Goal: Task Accomplishment & Management: Manage account settings

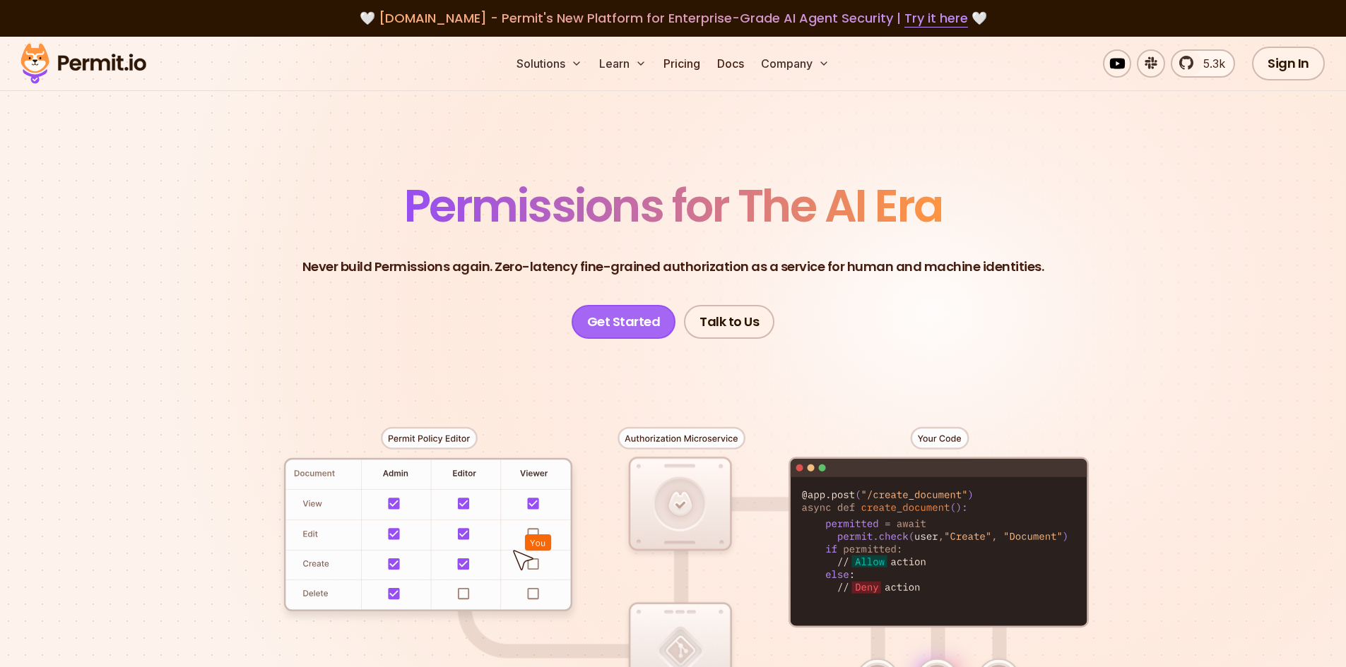
click at [614, 326] on link "Get Started" at bounding box center [623, 322] width 105 height 34
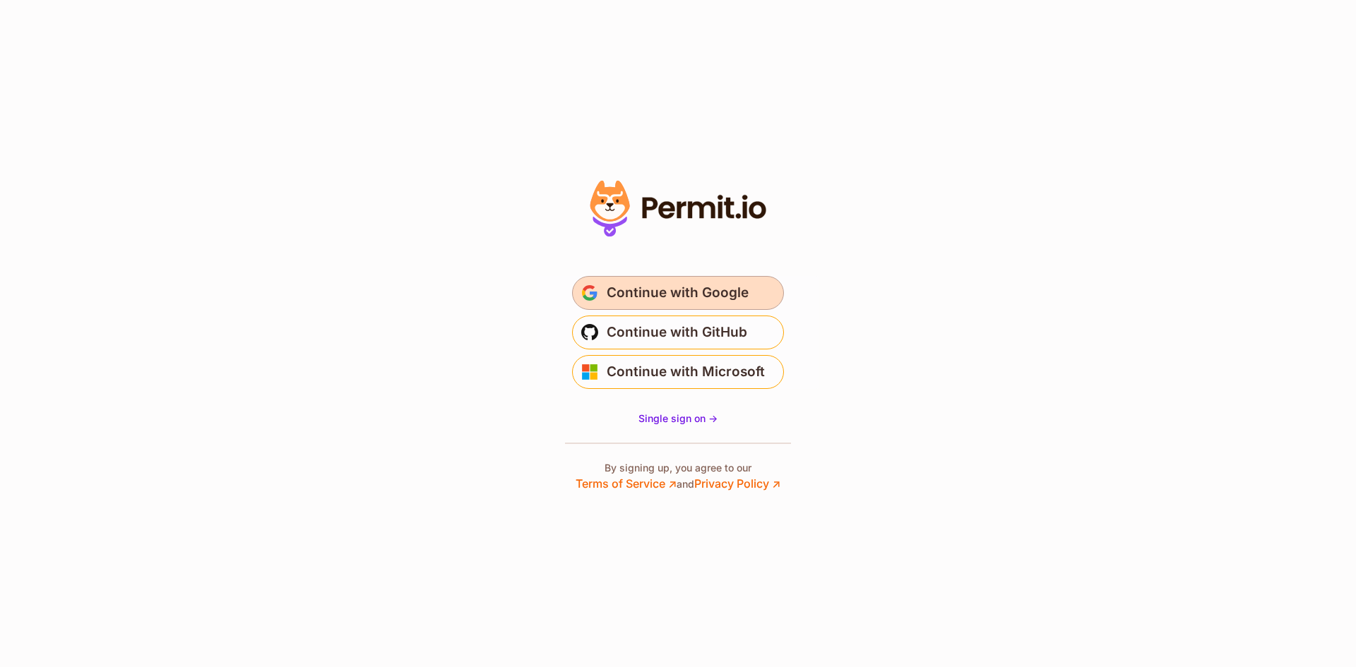
click at [687, 296] on span "Continue with Google" at bounding box center [678, 293] width 142 height 23
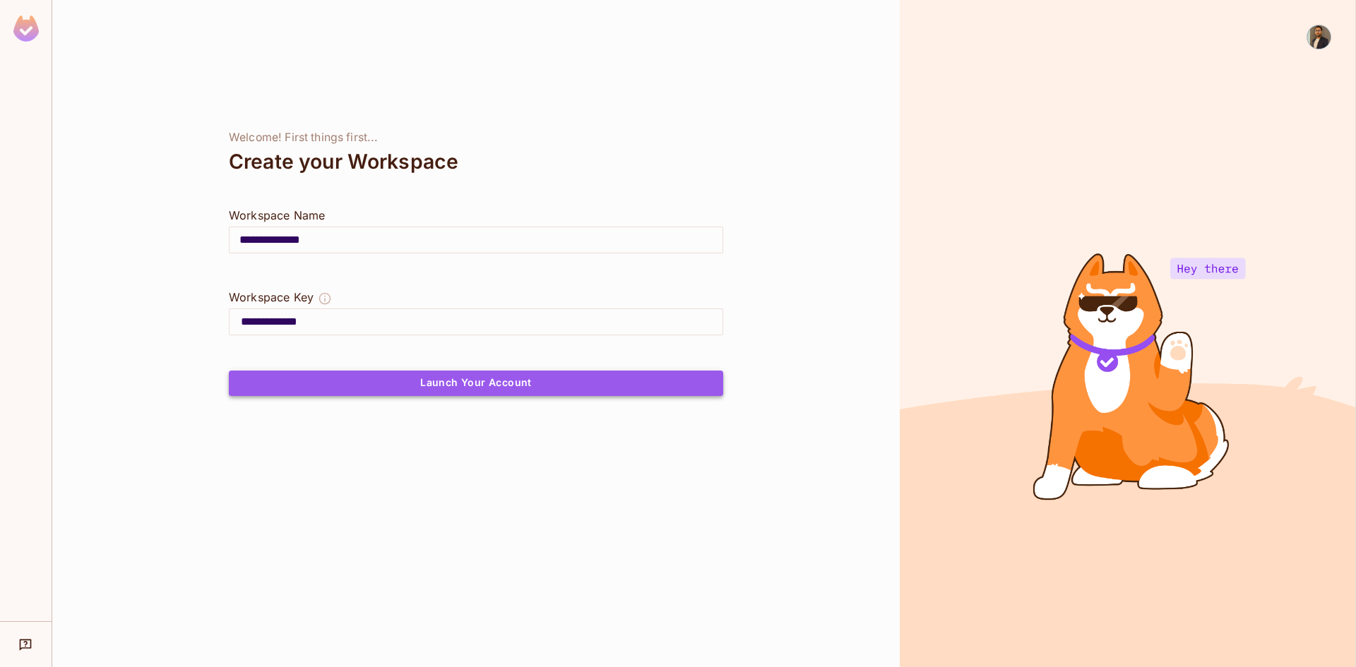
click at [453, 390] on button "Launch Your Account" at bounding box center [476, 383] width 494 height 25
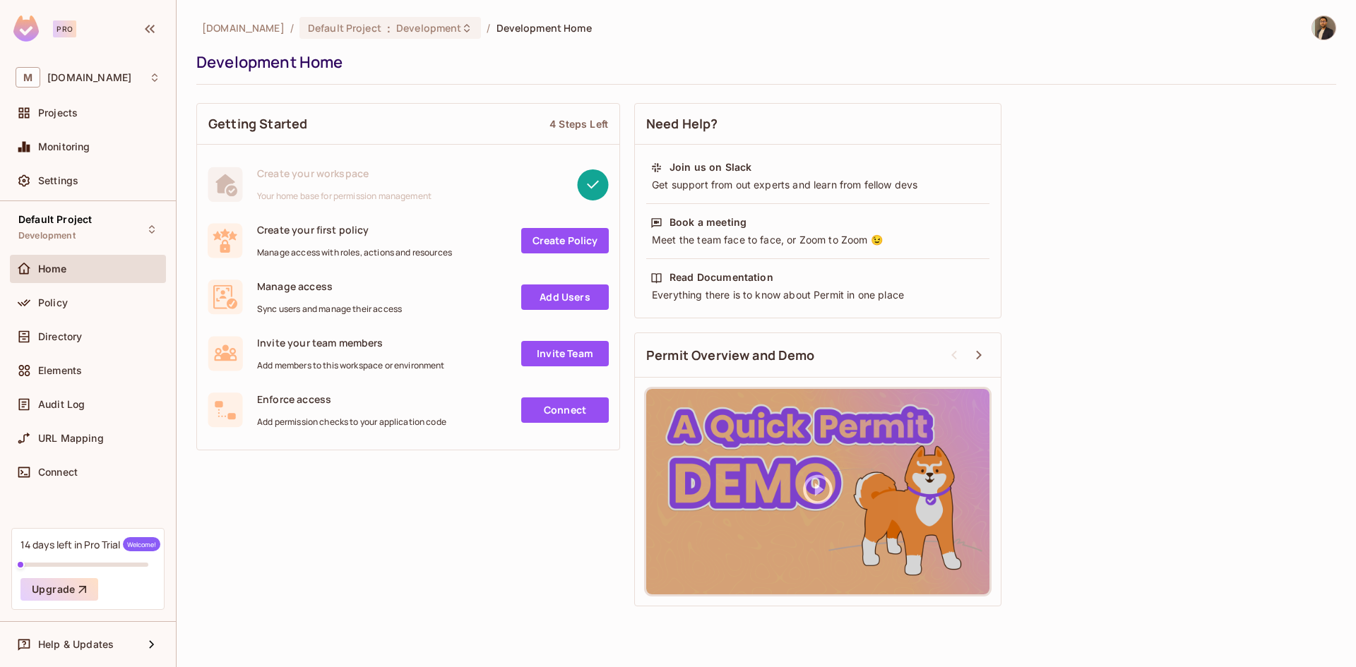
click at [1324, 25] on img at bounding box center [1323, 27] width 23 height 23
click at [563, 295] on div at bounding box center [678, 333] width 1356 height 667
click at [64, 336] on span "Directory" at bounding box center [60, 336] width 44 height 11
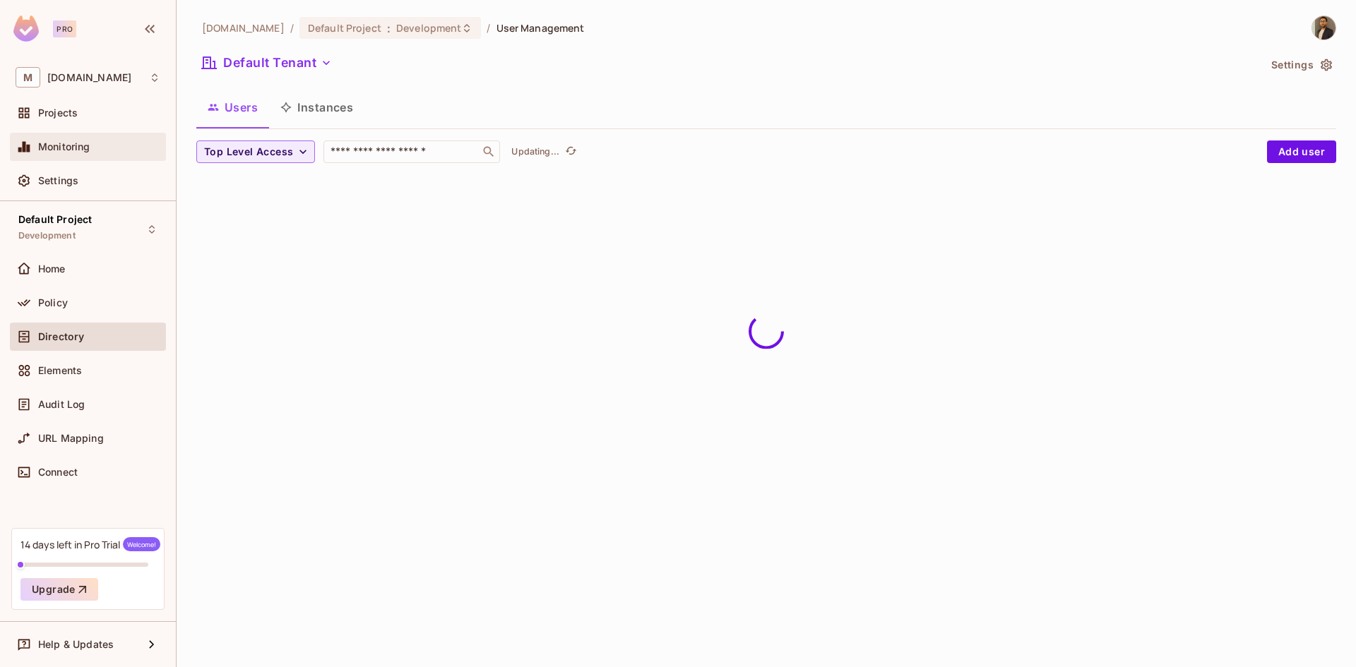
click at [105, 160] on div "Monitoring" at bounding box center [88, 147] width 156 height 28
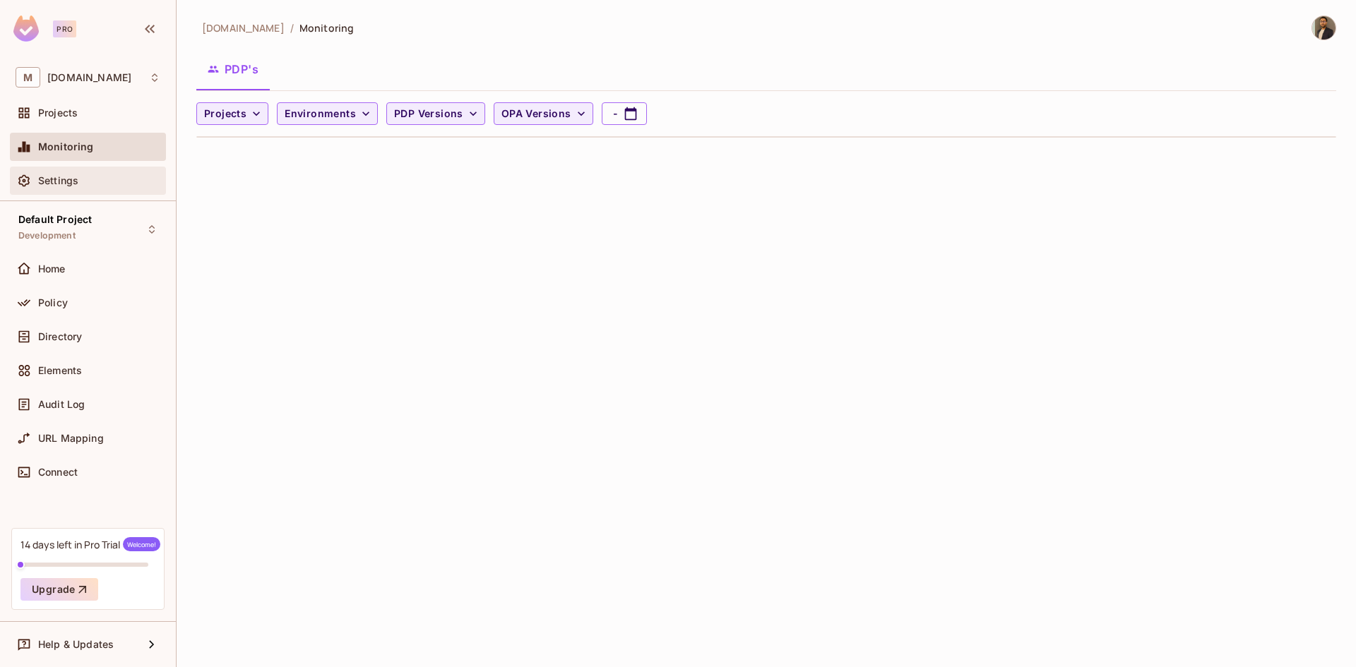
click at [75, 186] on span "Settings" at bounding box center [58, 180] width 40 height 11
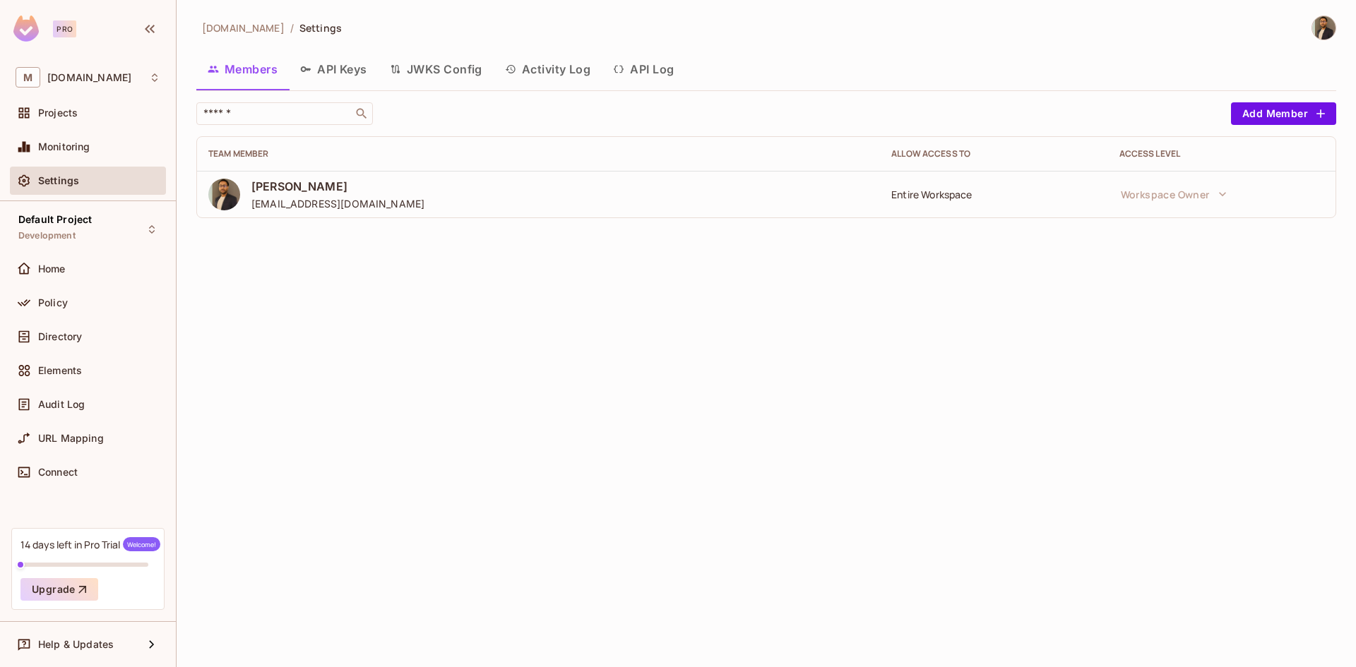
click at [1088, 186] on td "Entire Workspace" at bounding box center [993, 194] width 227 height 47
click at [1268, 115] on button "Add Member" at bounding box center [1283, 113] width 105 height 23
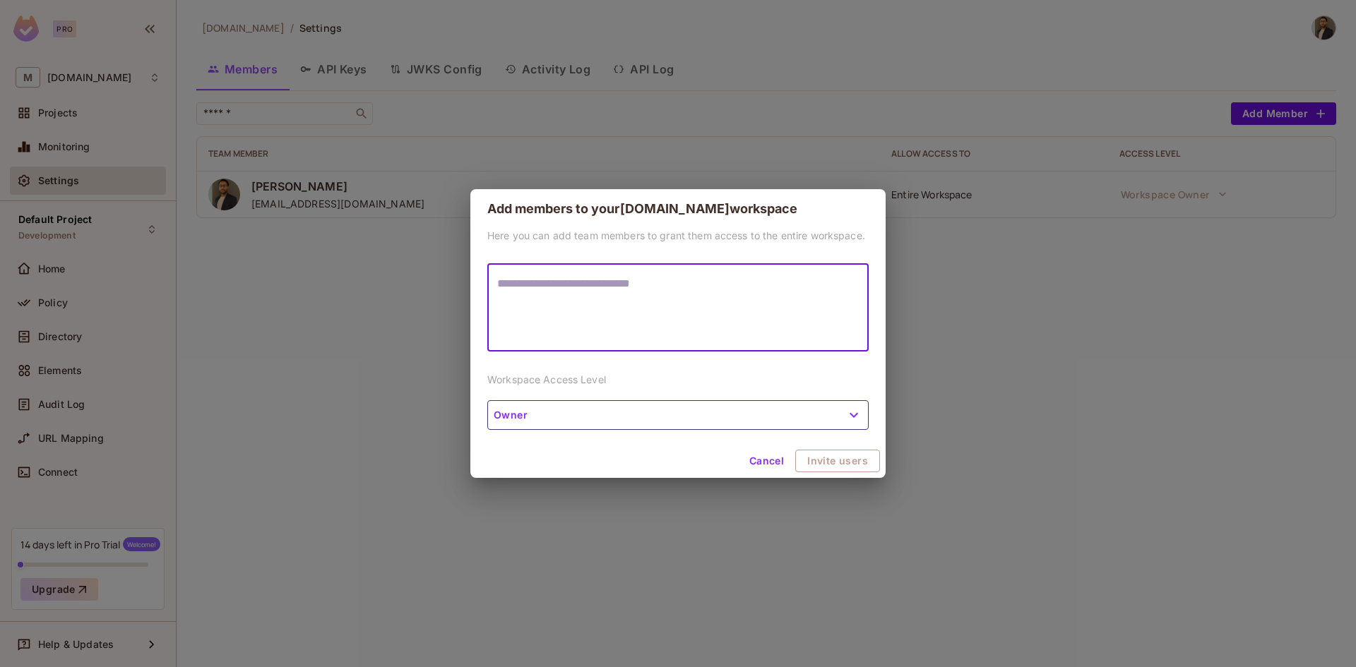
click at [772, 461] on button "Cancel" at bounding box center [767, 461] width 46 height 23
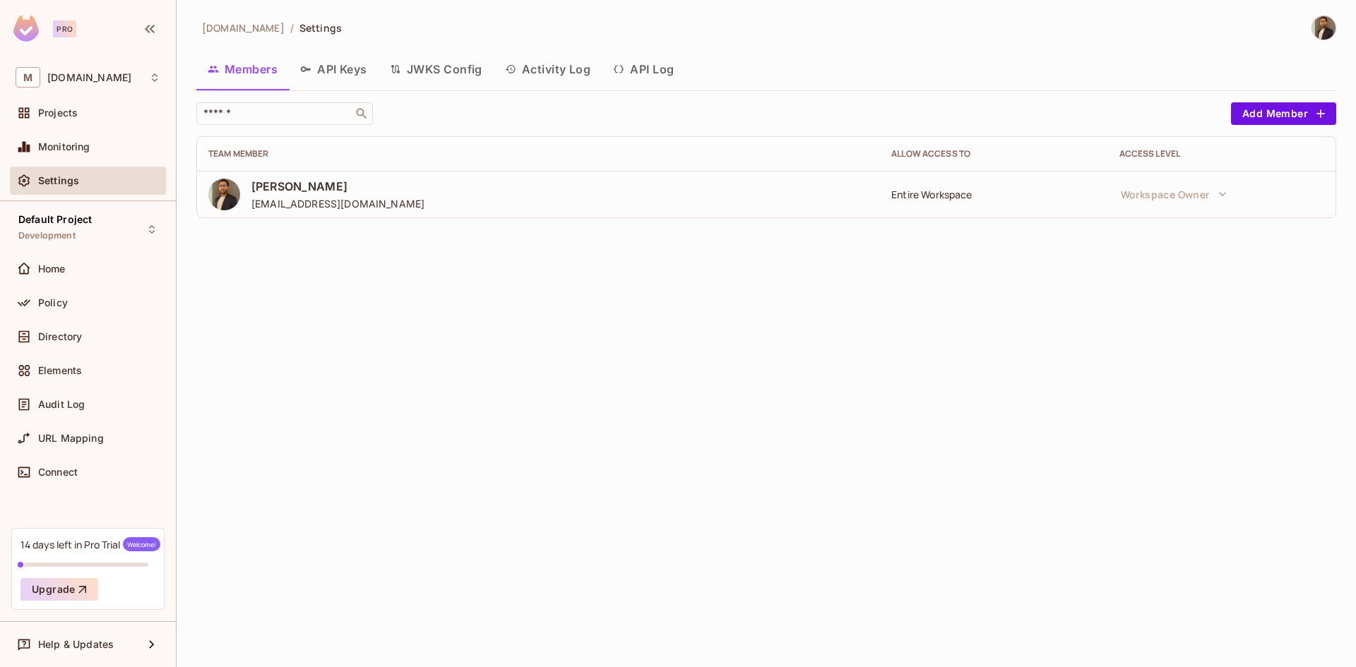
click at [1319, 26] on img at bounding box center [1323, 27] width 23 height 23
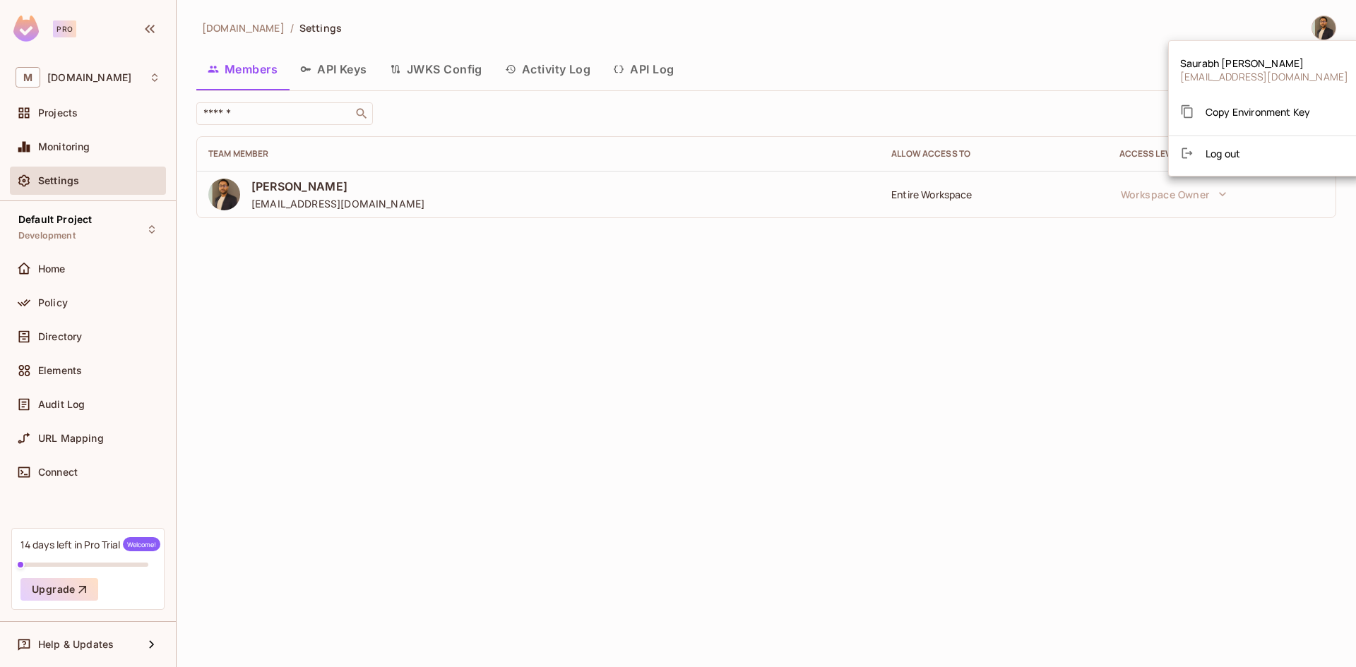
click at [1230, 72] on span "saurabh.pandey@miqdigital.com" at bounding box center [1264, 76] width 168 height 13
click at [64, 477] on div at bounding box center [678, 333] width 1356 height 667
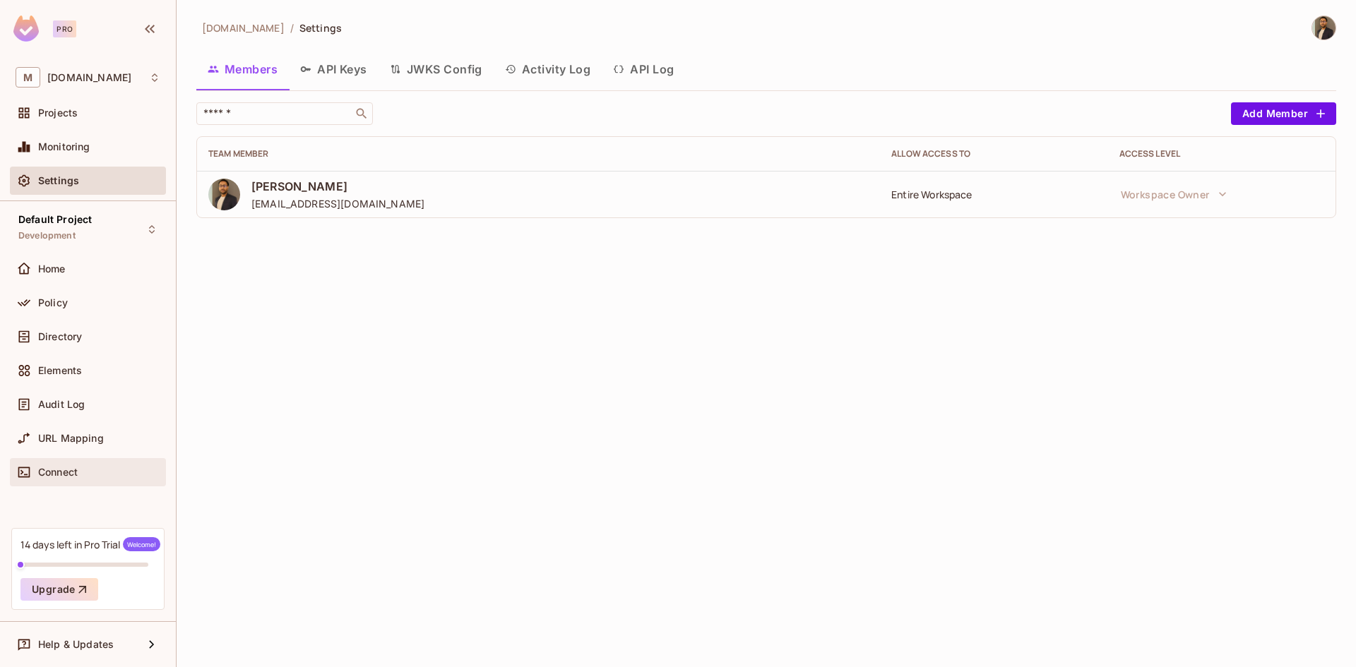
click at [49, 475] on span "Connect" at bounding box center [58, 472] width 40 height 11
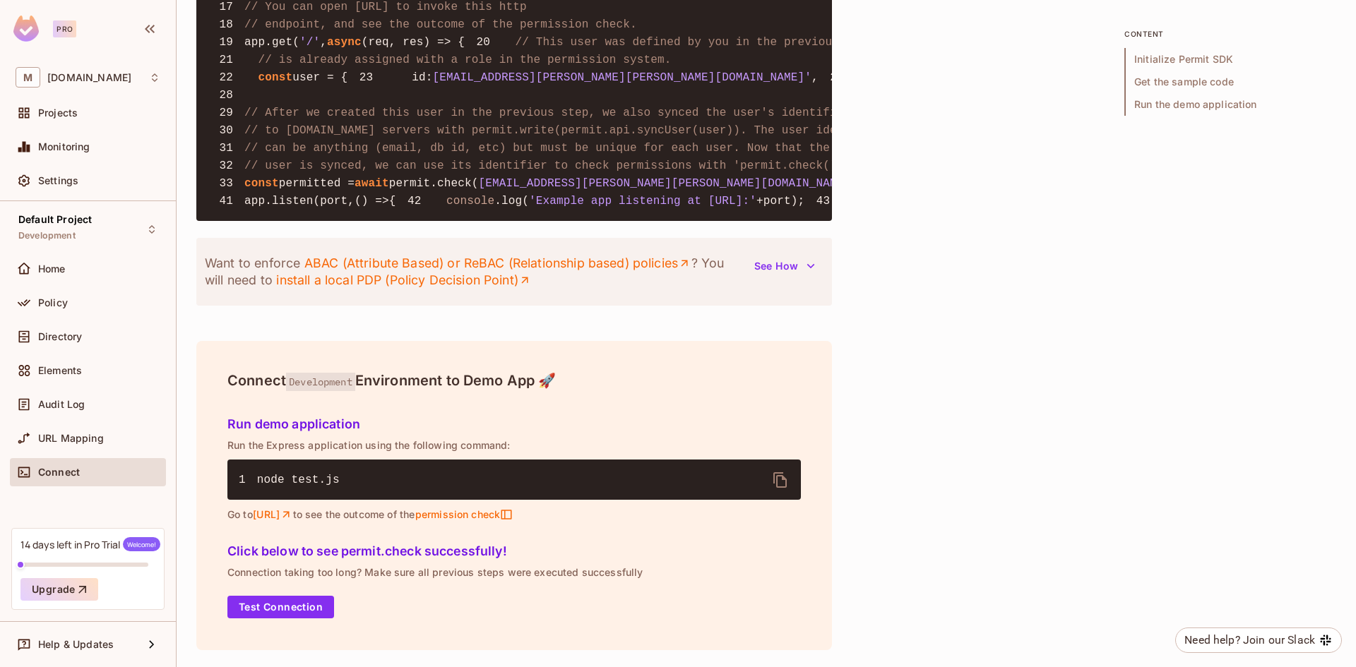
scroll to position [1668, 0]
